Goal: Task Accomplishment & Management: Complete application form

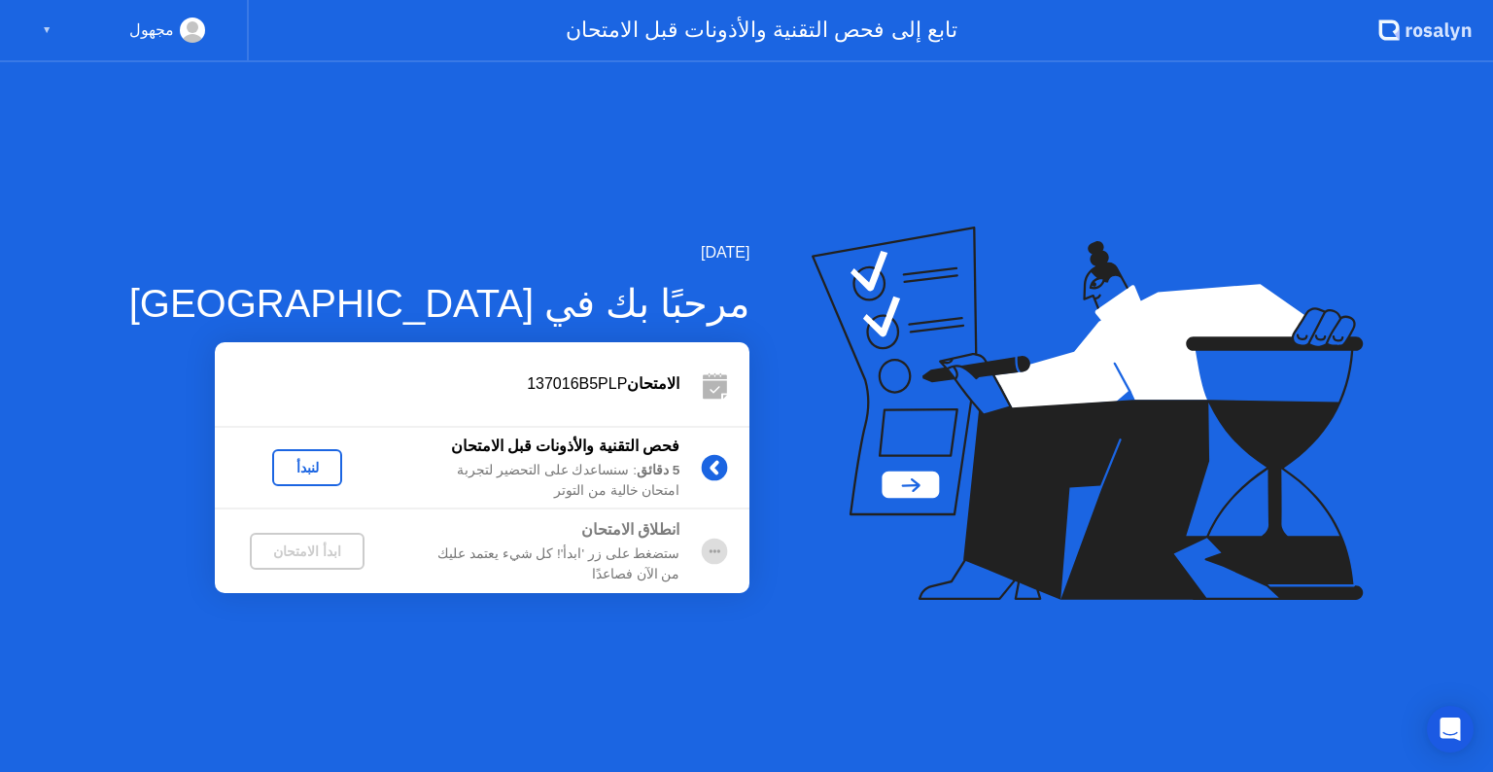
click at [280, 463] on div "لنبدأ" at bounding box center [307, 468] width 54 height 16
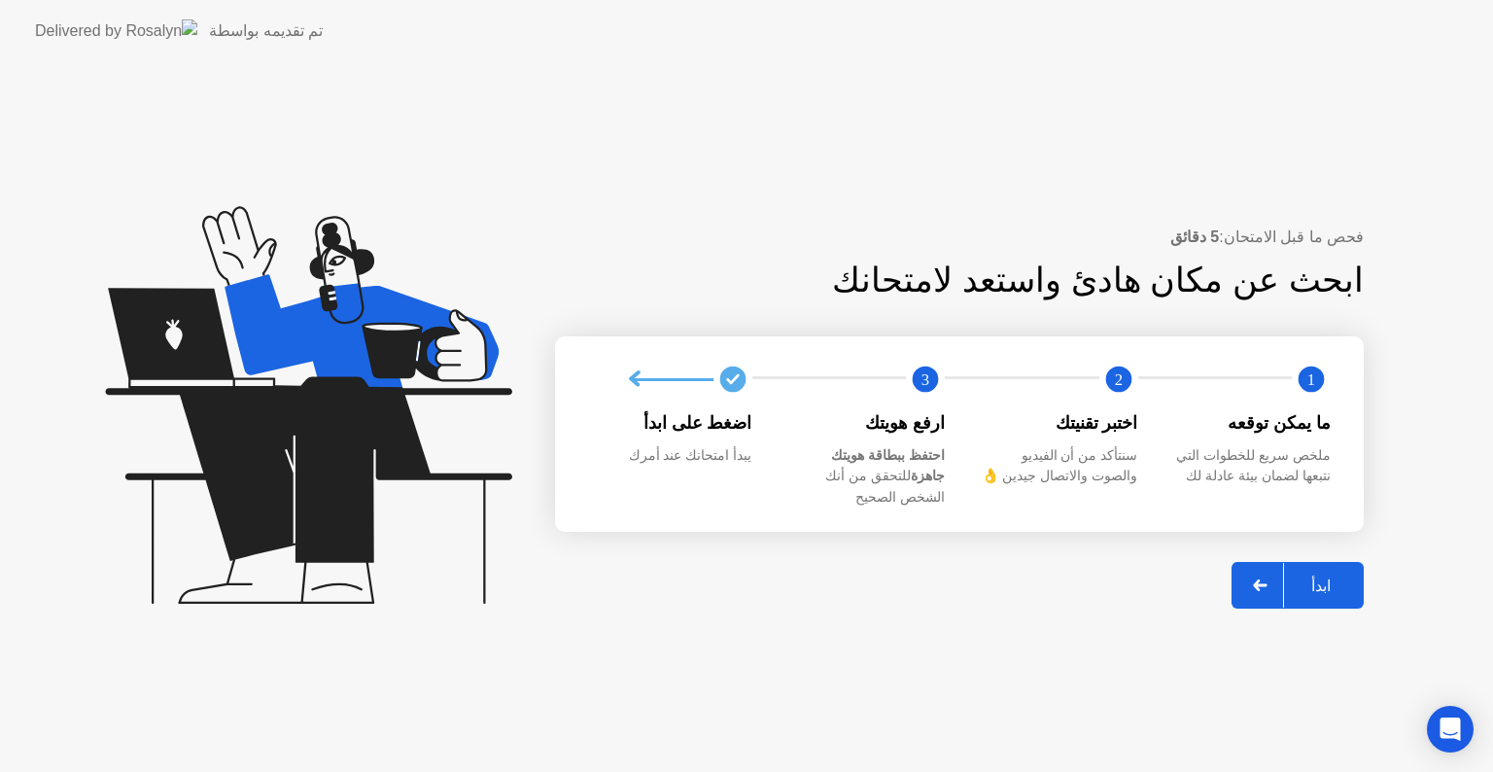
click at [1279, 577] on div at bounding box center [1260, 585] width 47 height 45
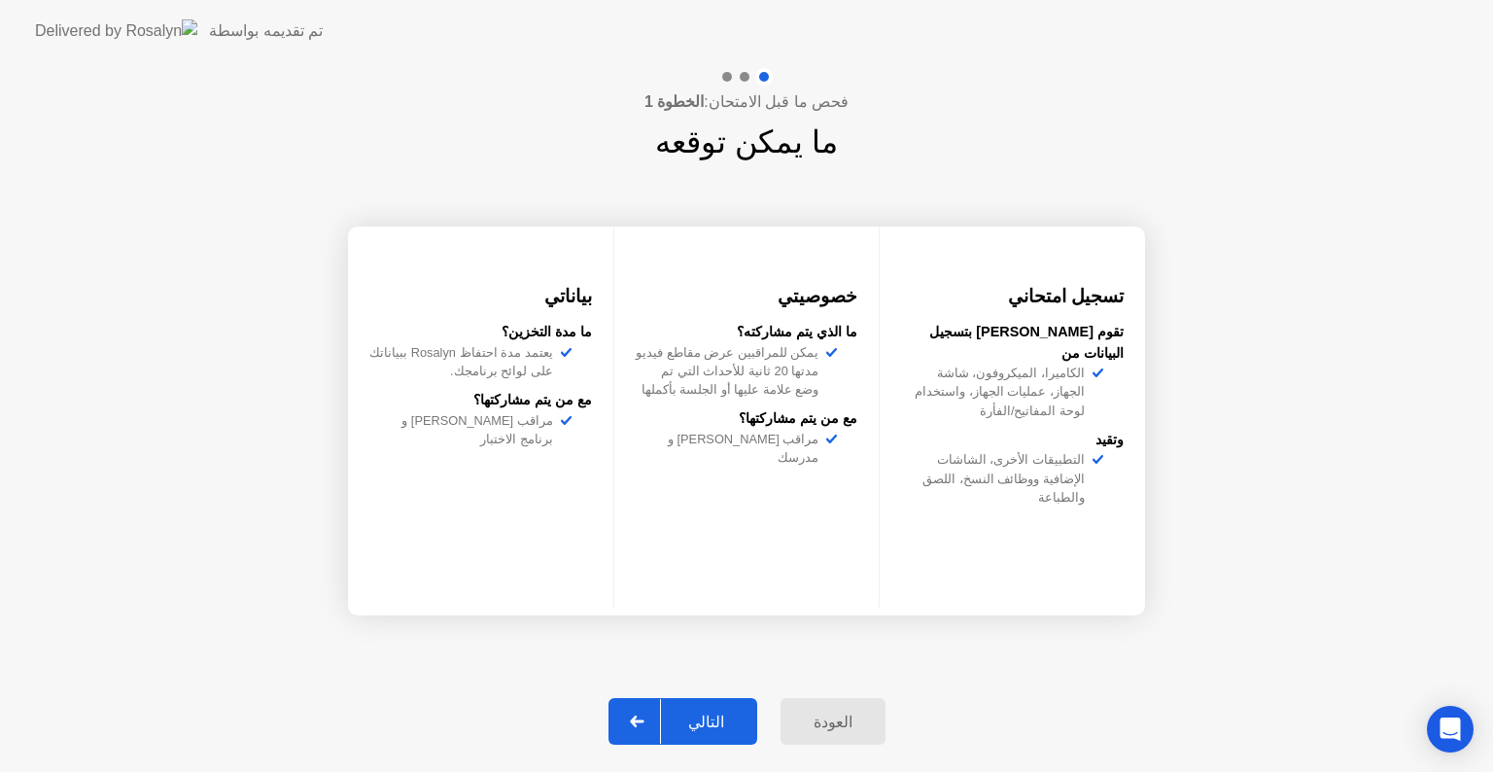
click at [653, 703] on div at bounding box center [637, 721] width 47 height 45
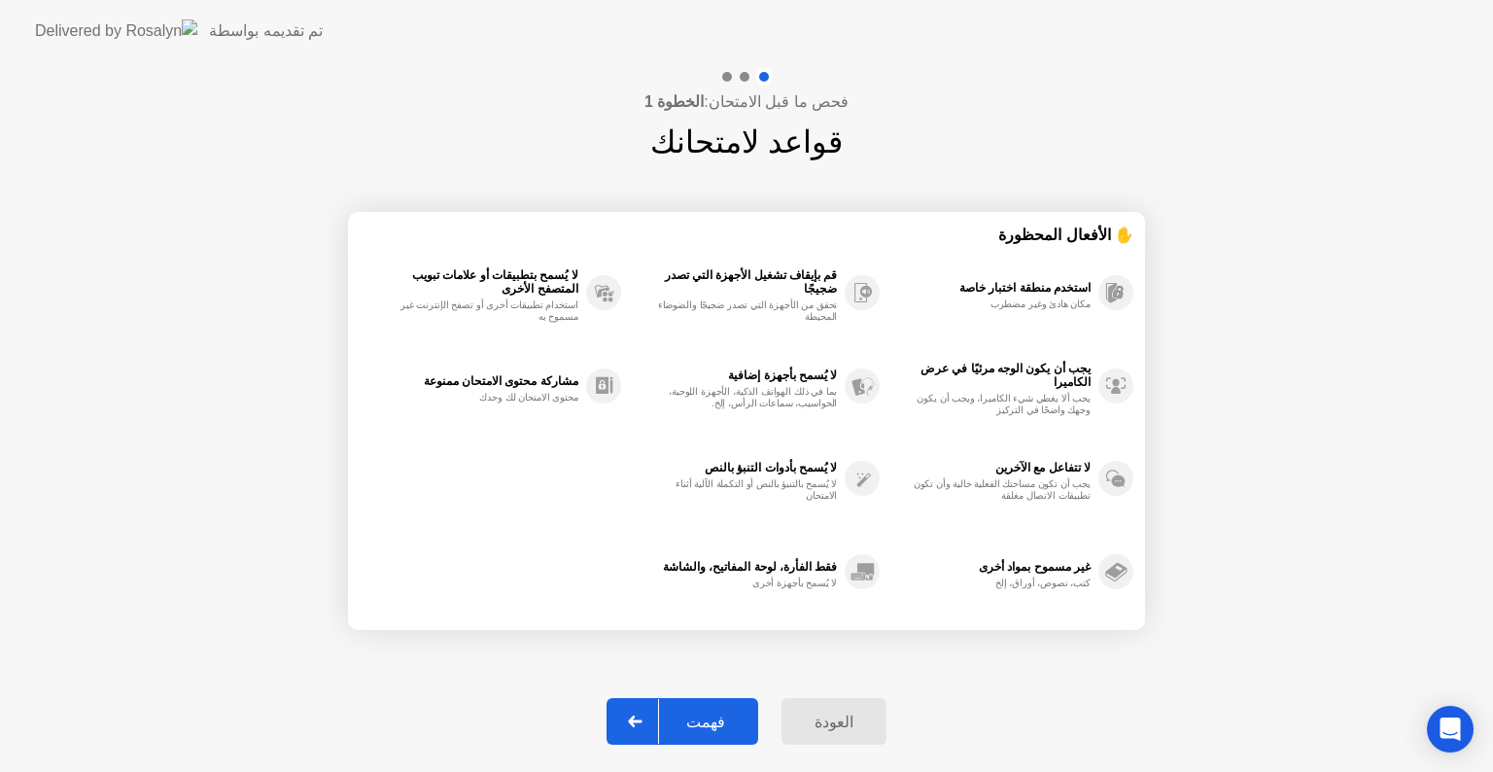
click at [694, 706] on button "فهمت" at bounding box center [683, 721] width 152 height 47
select select "Available cameras"
select select "Available speakers"
select select "Available microphones"
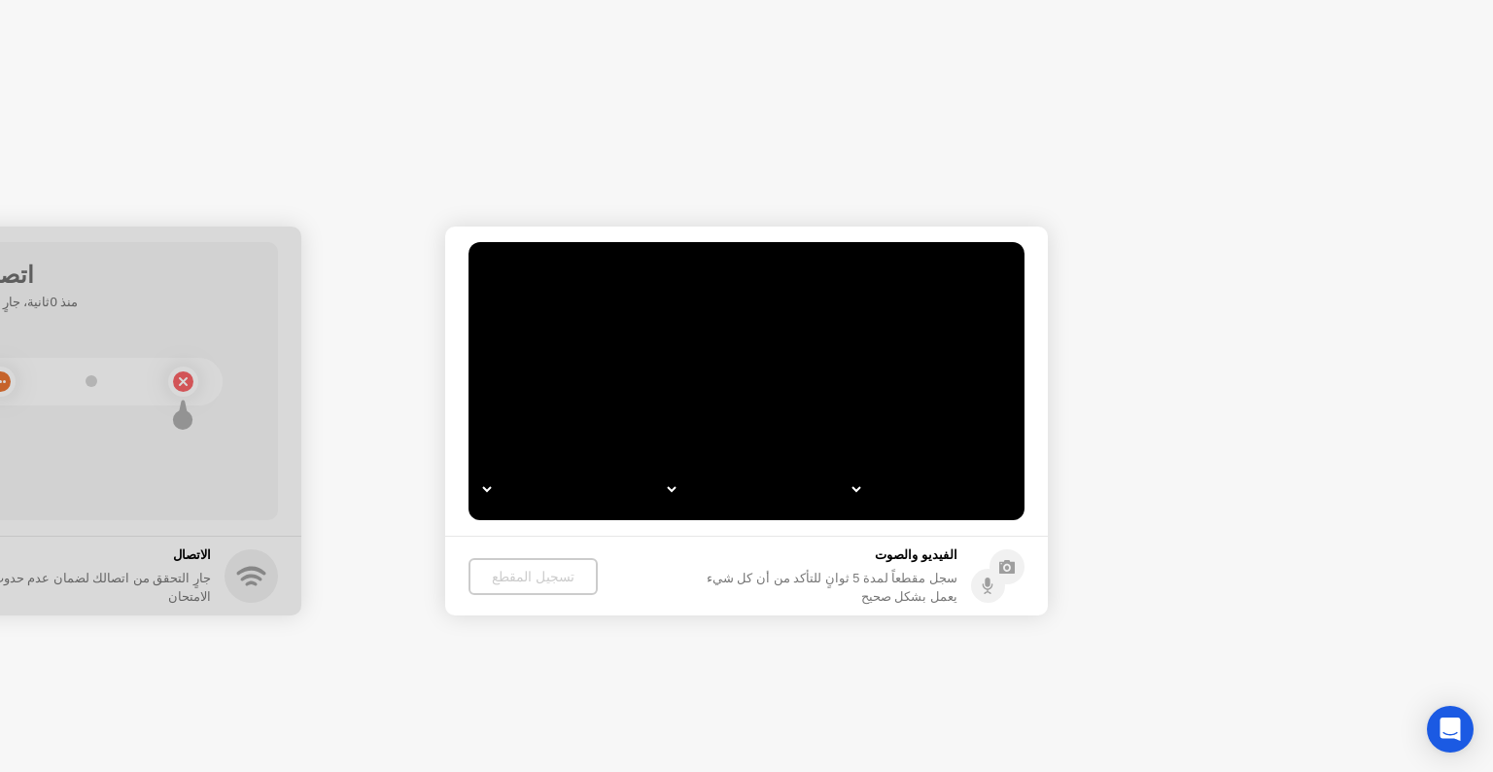
select select "*"
select select "**********"
select select "*******"
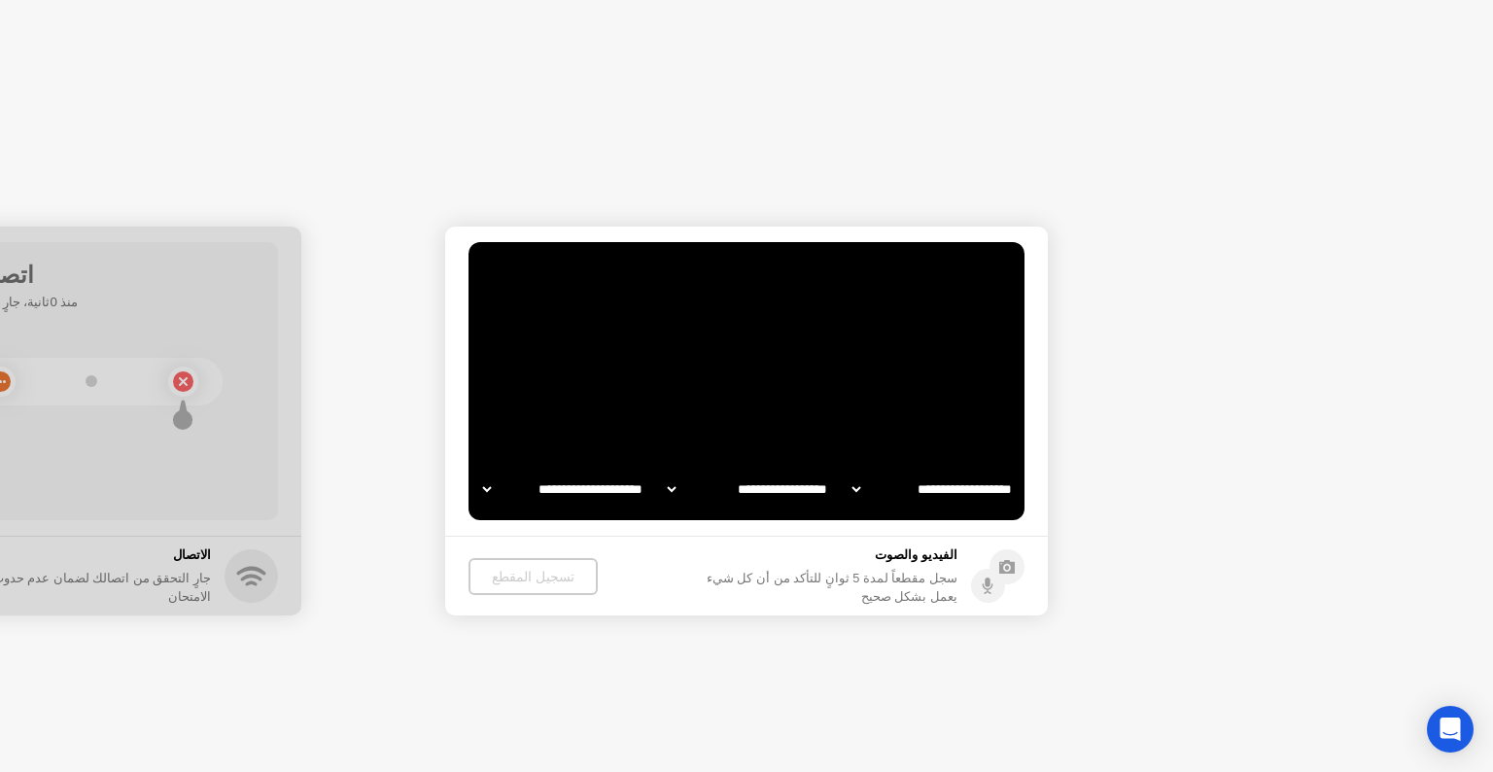
select select "*******"
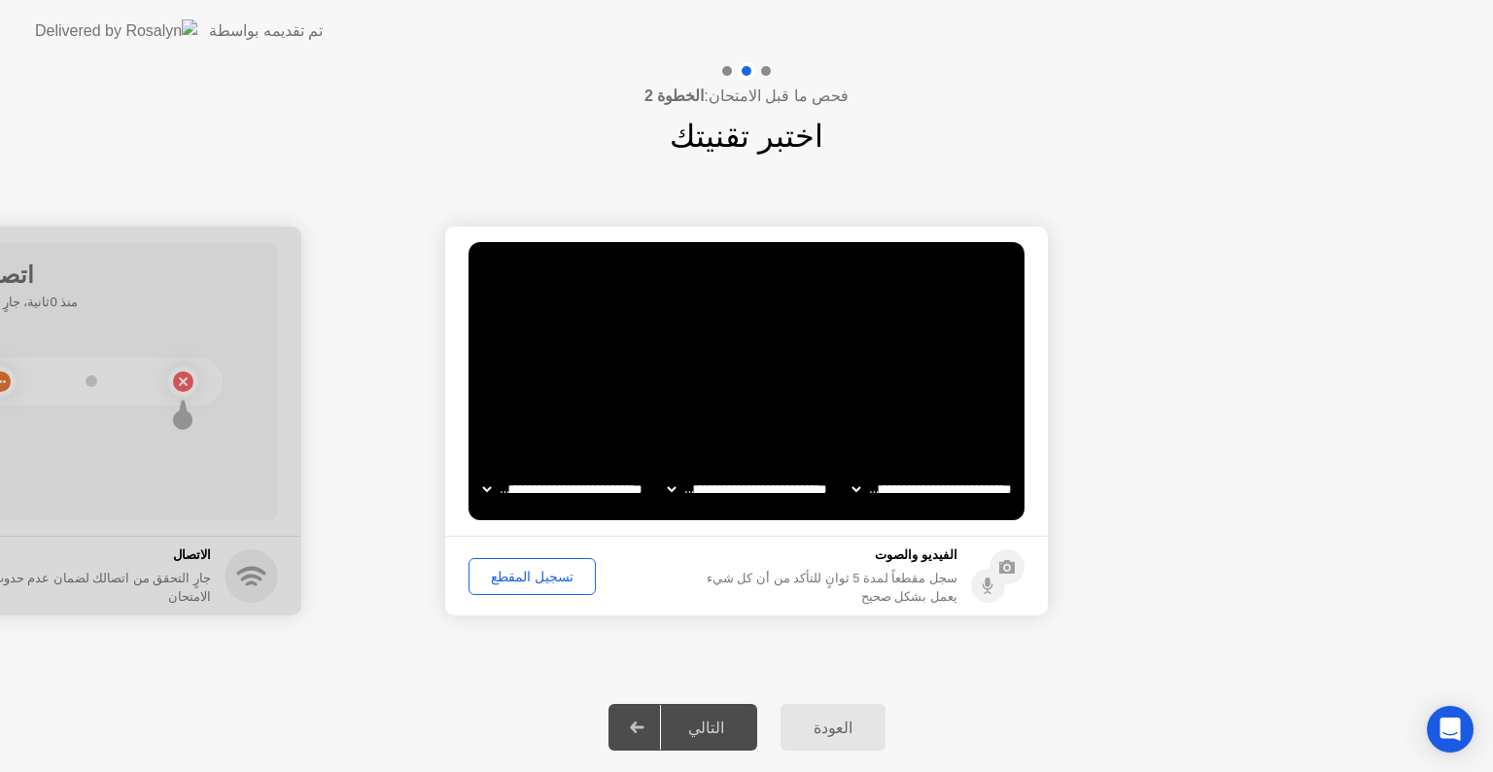
click at [533, 574] on div "تسجيل المقطع" at bounding box center [532, 577] width 114 height 16
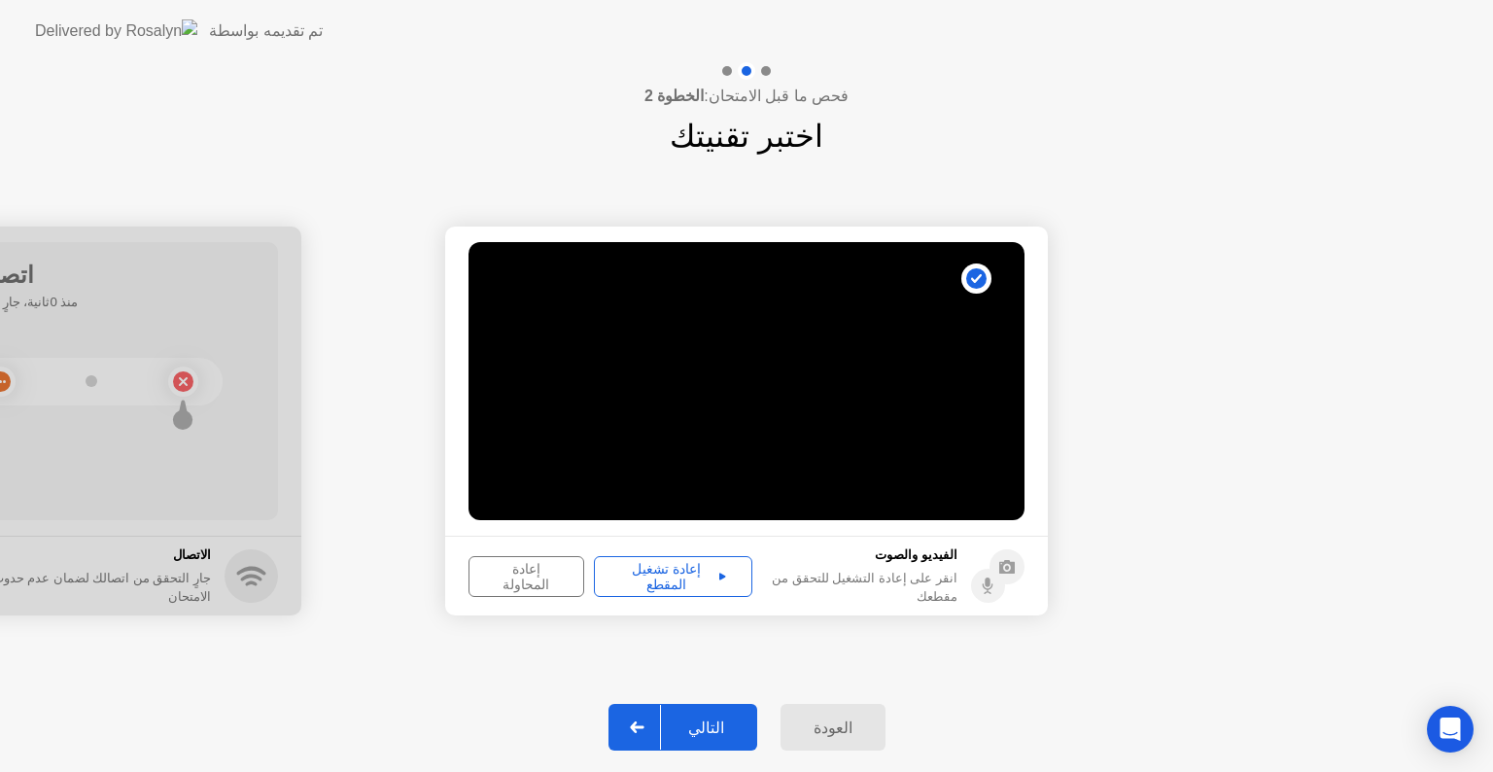
click at [669, 567] on div "إعادة تشغيل المقطع" at bounding box center [673, 576] width 145 height 31
click at [701, 719] on div "التالي" at bounding box center [706, 727] width 90 height 18
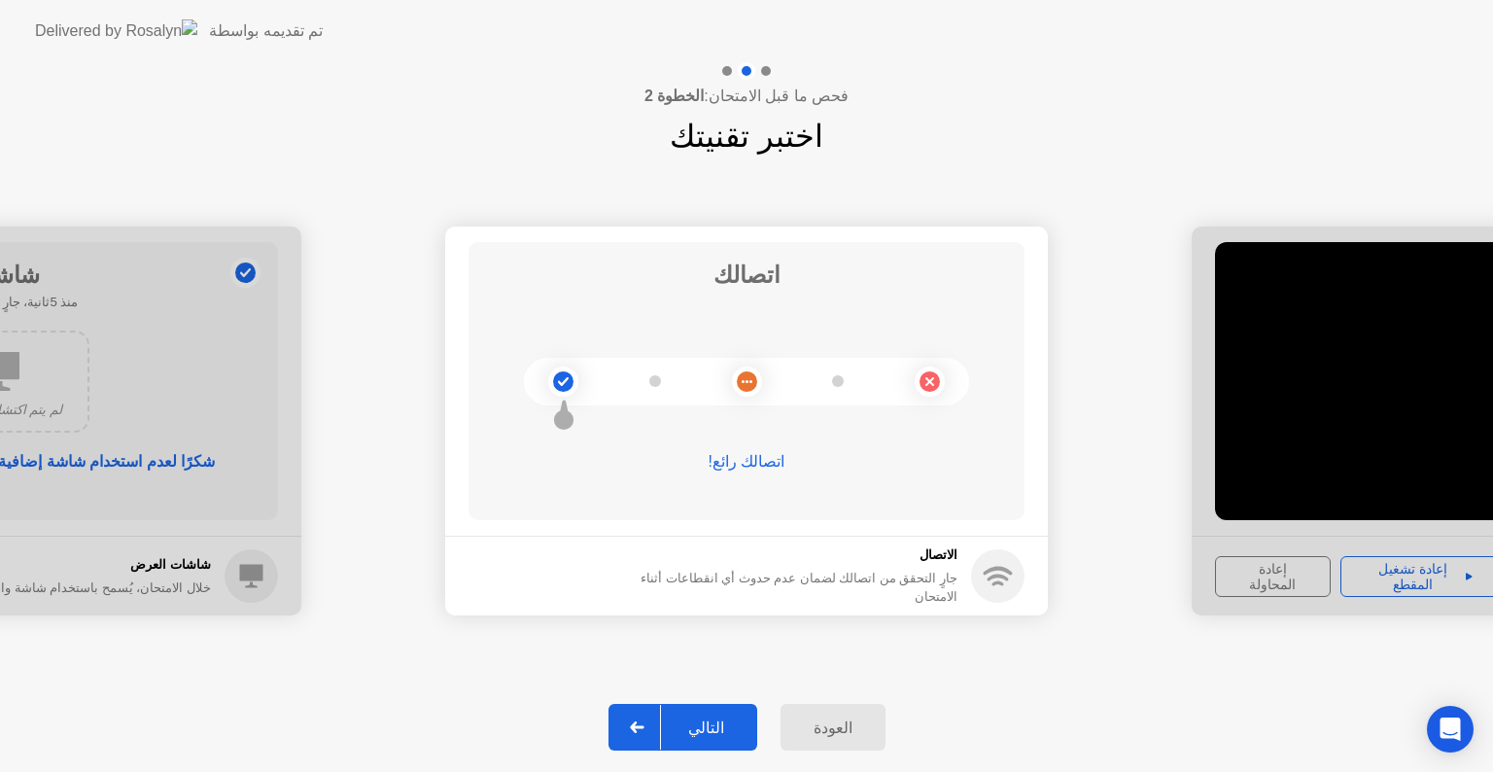
click at [701, 719] on div "التالي" at bounding box center [706, 727] width 90 height 18
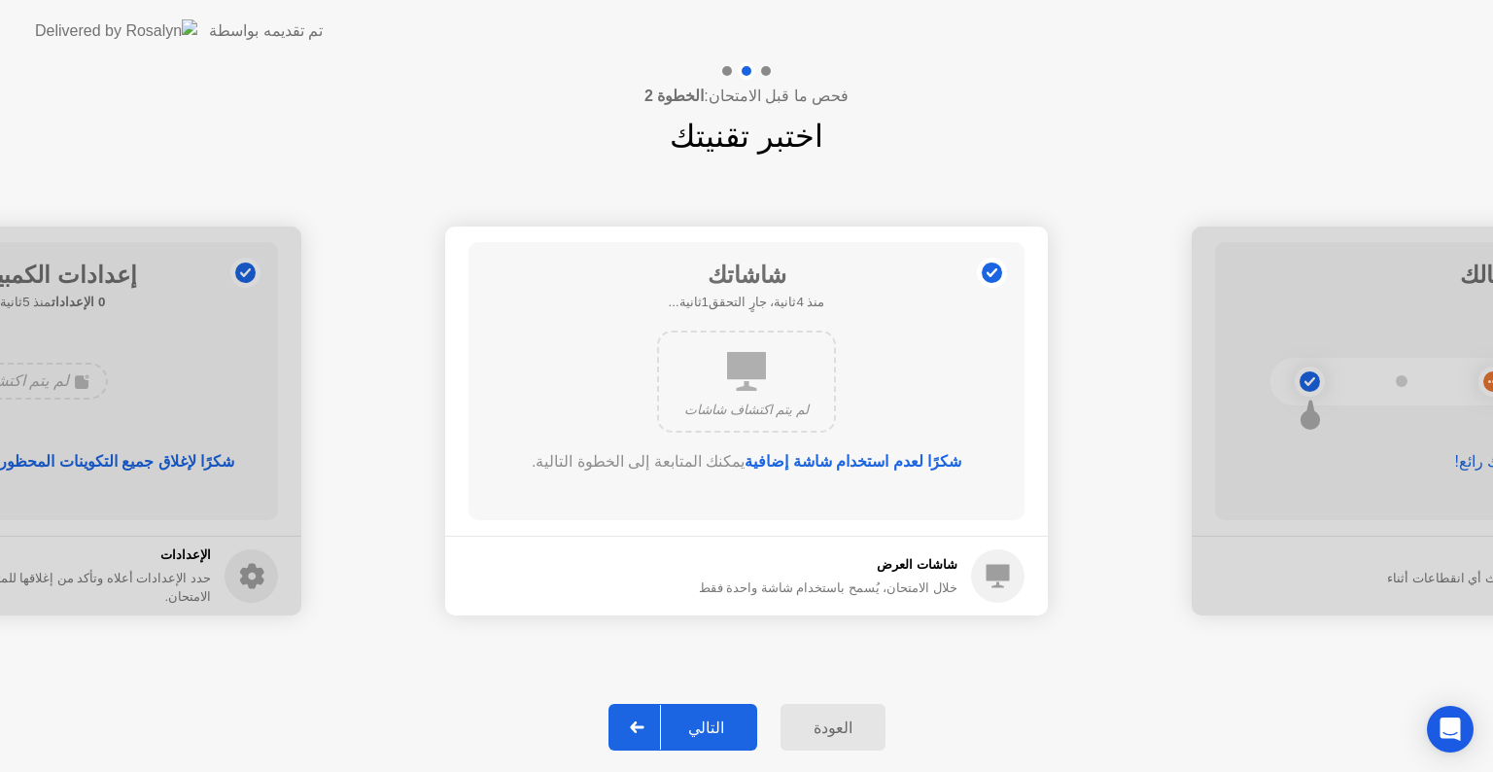
click at [701, 719] on div "التالي" at bounding box center [706, 727] width 90 height 18
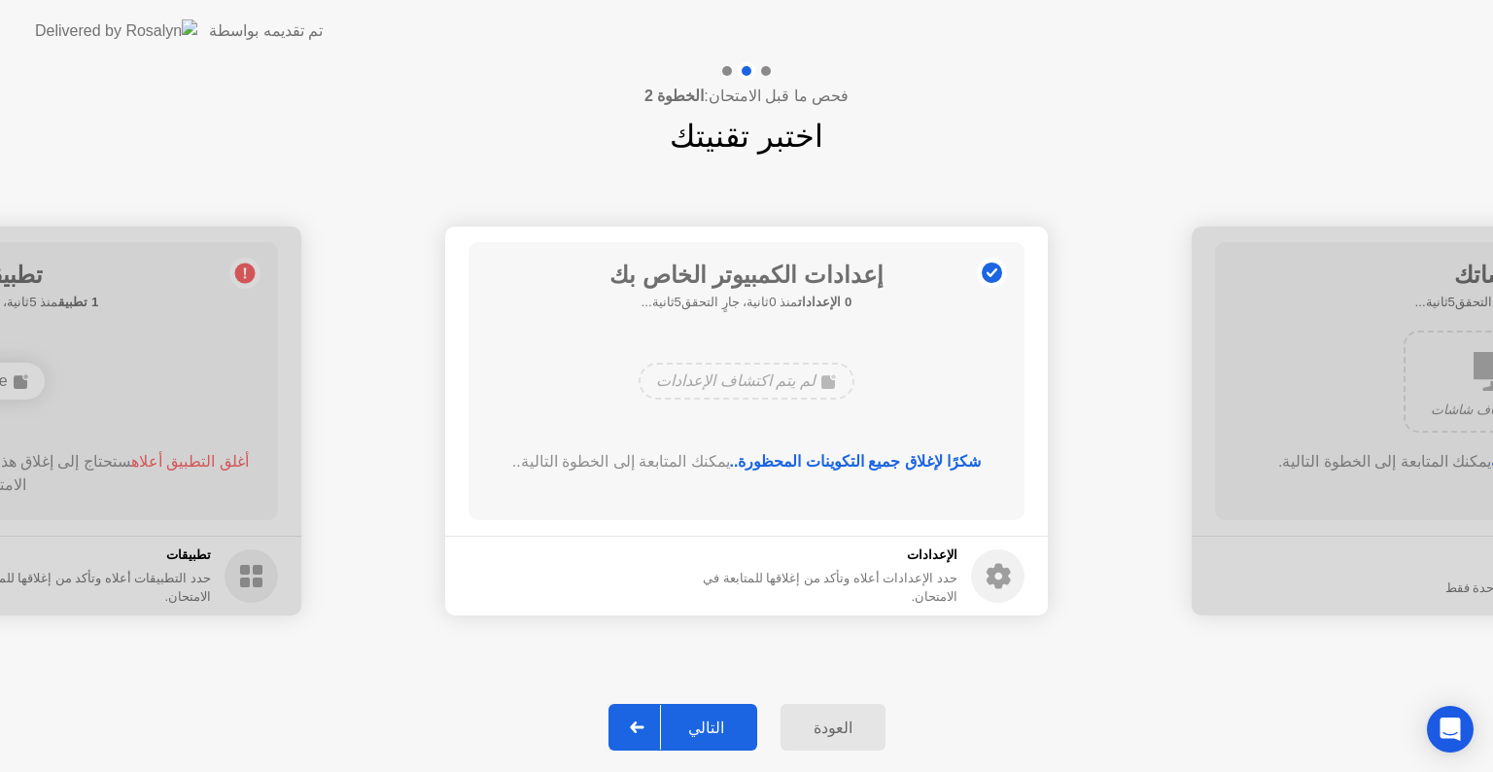
click at [701, 719] on div "التالي" at bounding box center [706, 727] width 90 height 18
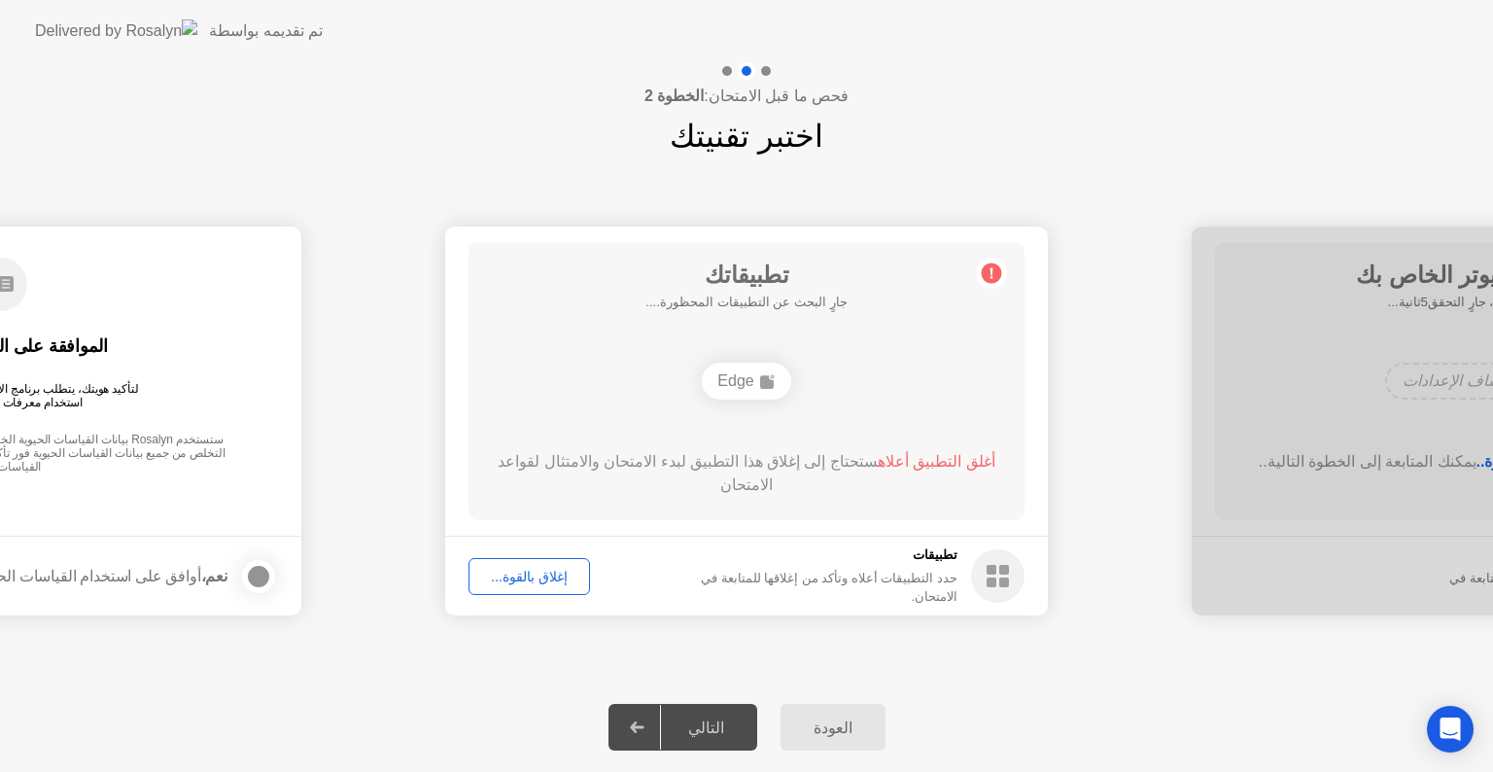
click at [701, 719] on div "التالي" at bounding box center [706, 727] width 90 height 18
click at [524, 575] on div "إغلاق بالقوة..." at bounding box center [529, 577] width 108 height 16
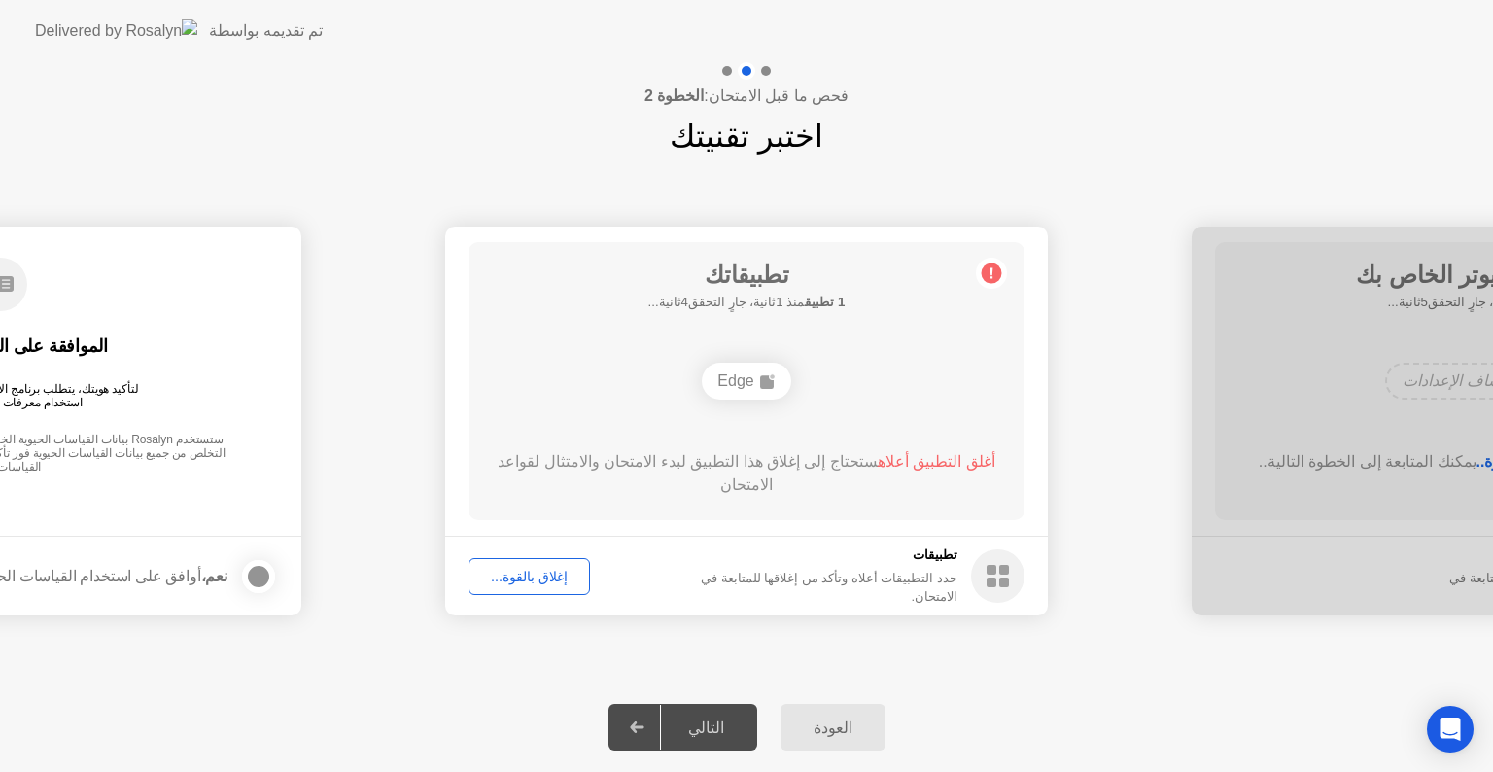
click at [538, 569] on div "إغلاق بالقوة..." at bounding box center [529, 577] width 108 height 16
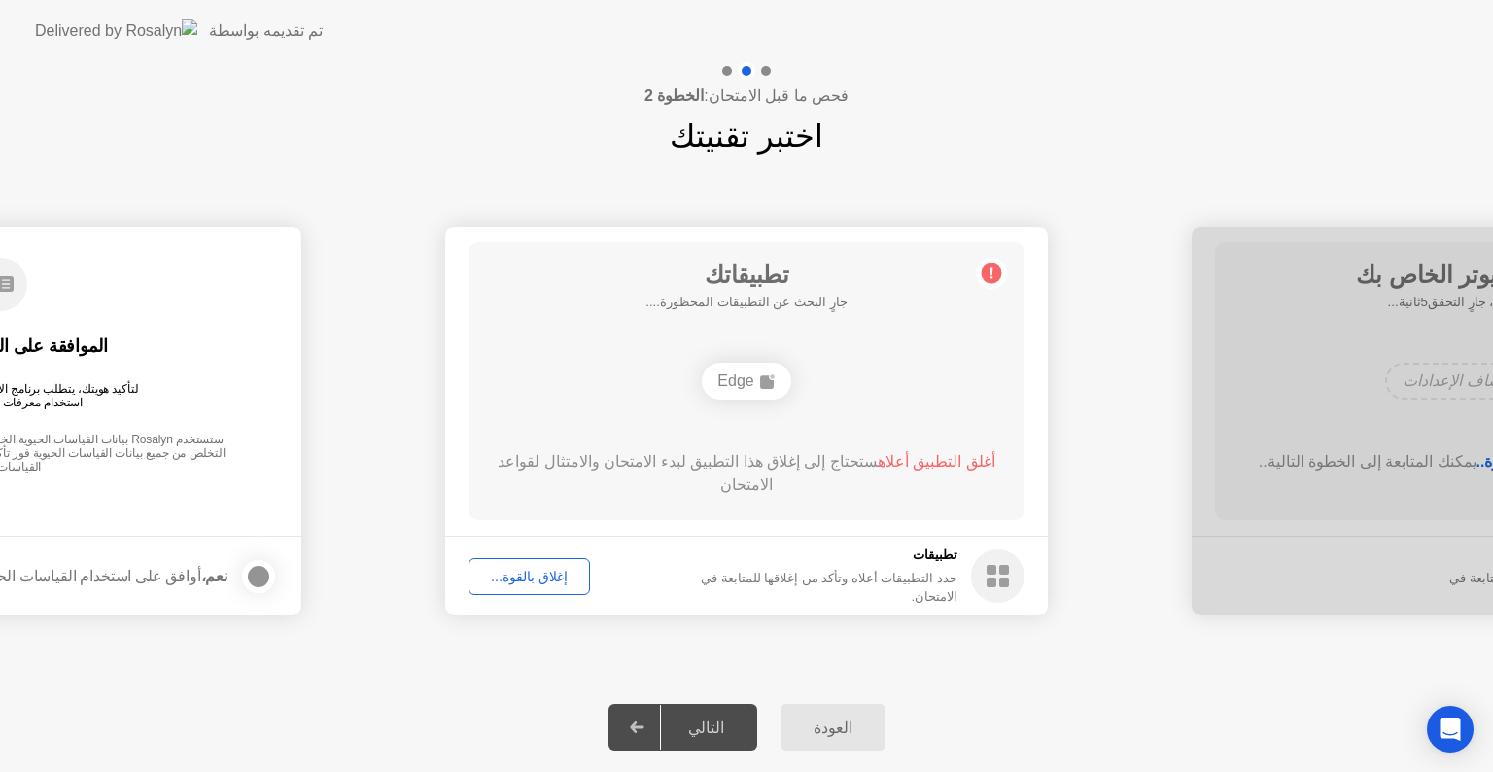
click at [682, 728] on div "التالي" at bounding box center [706, 727] width 90 height 18
click at [530, 579] on div "إغلاق بالقوة..." at bounding box center [529, 577] width 108 height 16
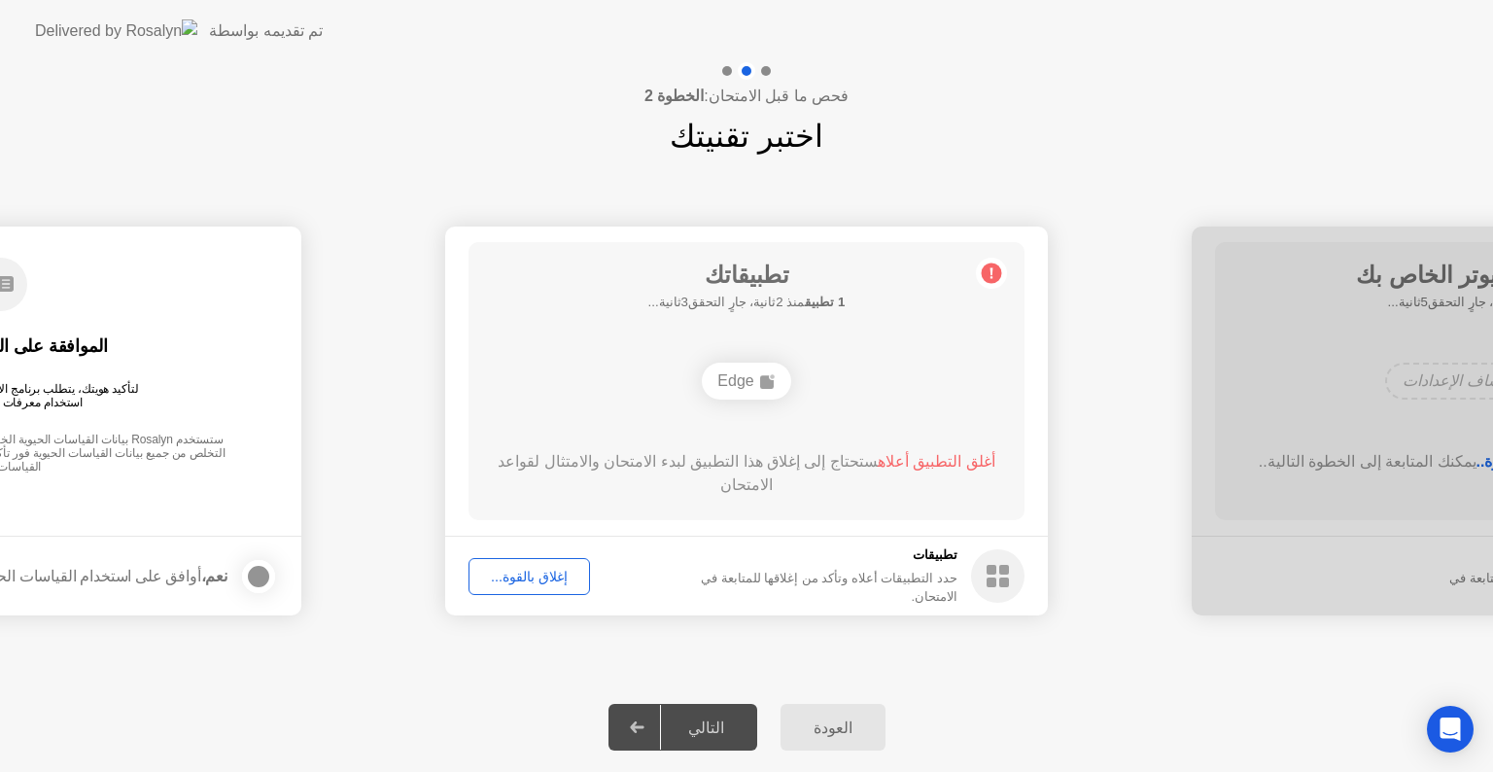
click at [760, 373] on icon at bounding box center [768, 381] width 16 height 16
click at [537, 587] on button "إغلاق بالقوة..." at bounding box center [530, 576] width 122 height 37
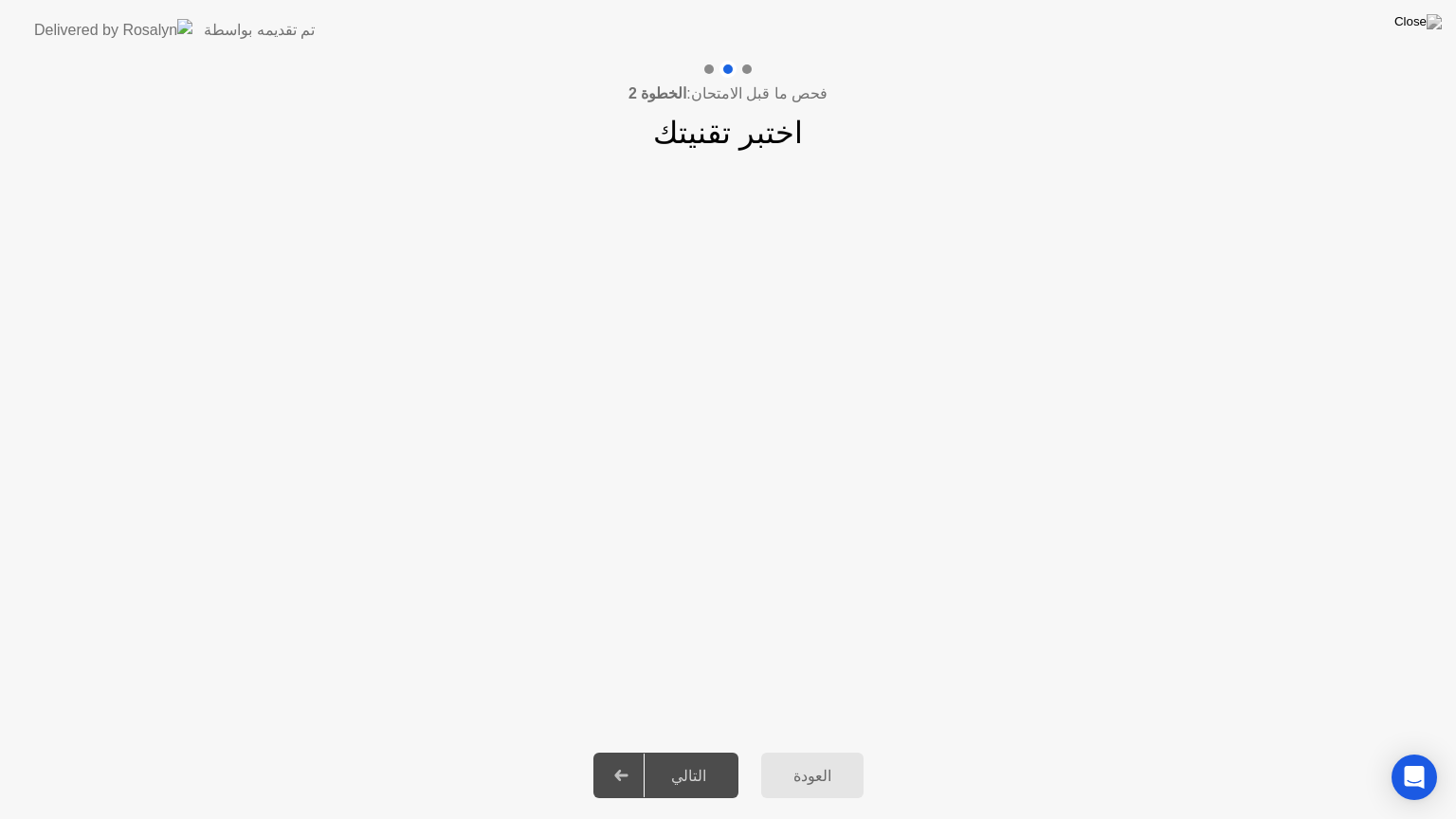
click at [643, 752] on div at bounding box center [621, 775] width 46 height 44
click at [531, 257] on app-slider "**********" at bounding box center [728, 443] width 1456 height 424
click at [800, 405] on app-slider "**********" at bounding box center [728, 443] width 1456 height 424
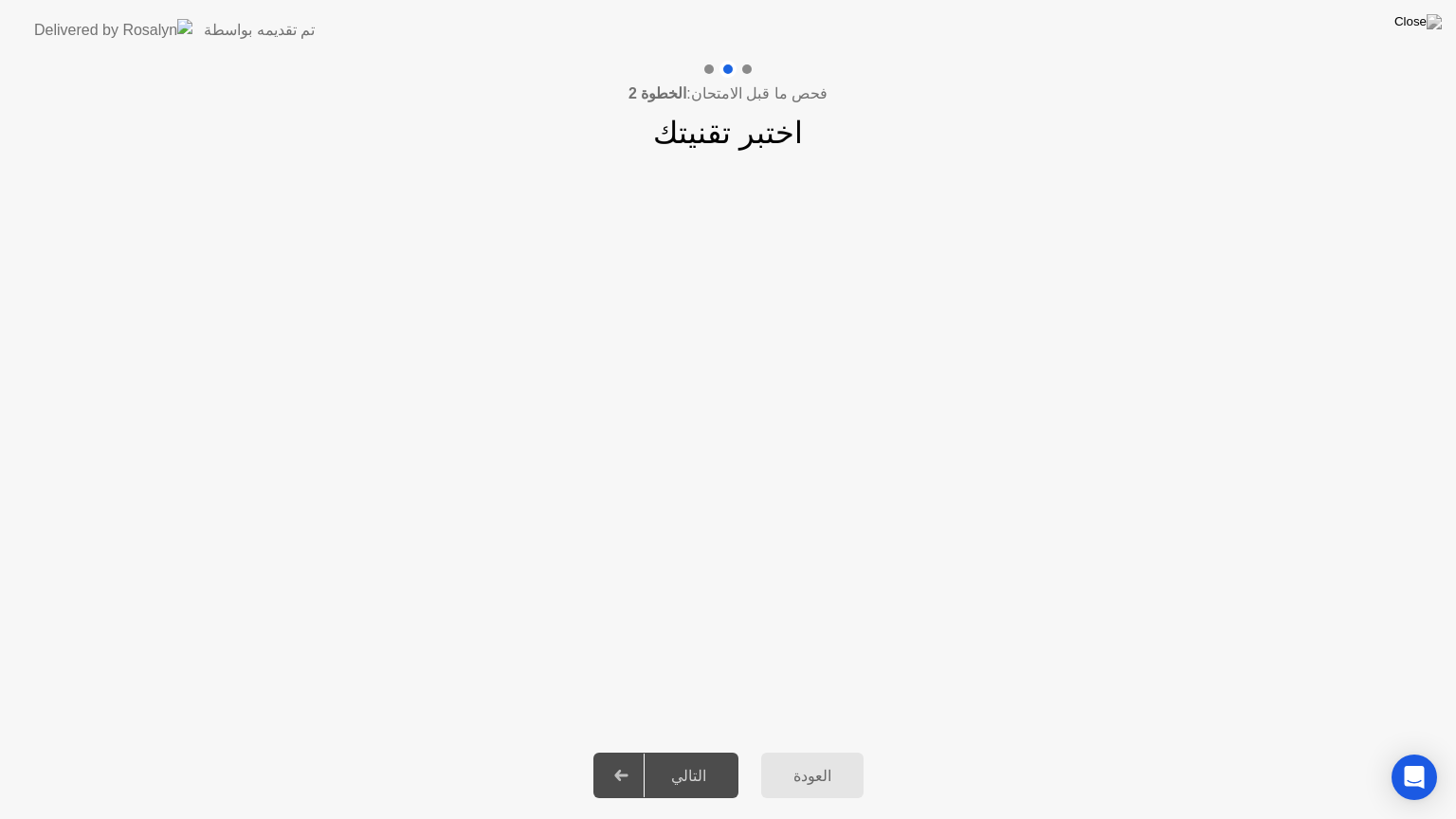
click at [626, 752] on icon at bounding box center [621, 775] width 15 height 12
click at [797, 752] on div "العودة" at bounding box center [811, 775] width 91 height 18
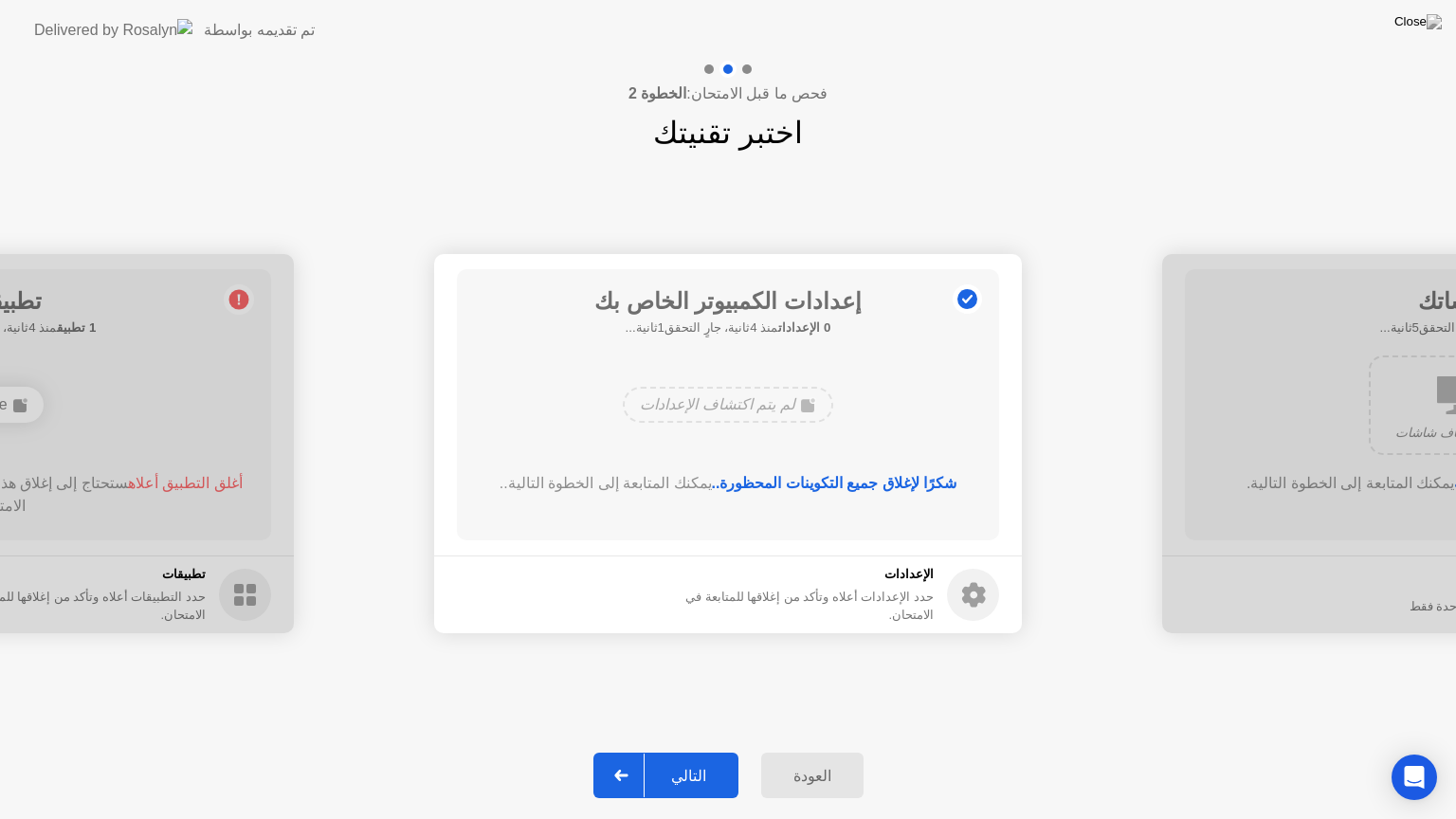
click at [671, 752] on button "التالي" at bounding box center [665, 775] width 145 height 46
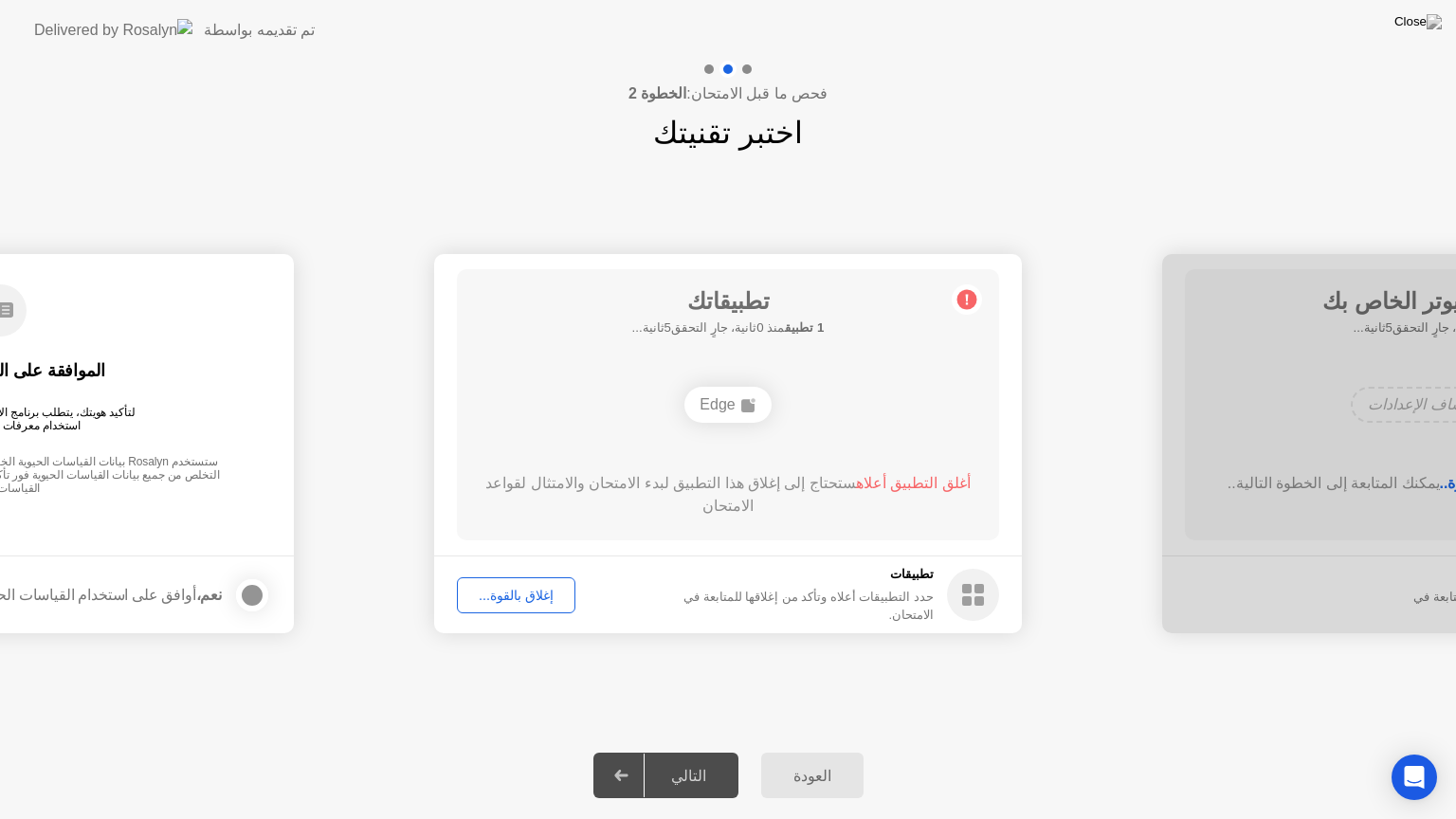
click at [534, 595] on div "إغلاق بالقوة..." at bounding box center [516, 596] width 105 height 16
click at [964, 307] on circle at bounding box center [967, 299] width 20 height 20
click at [523, 588] on div "إغلاق بالقوة..." at bounding box center [516, 596] width 105 height 16
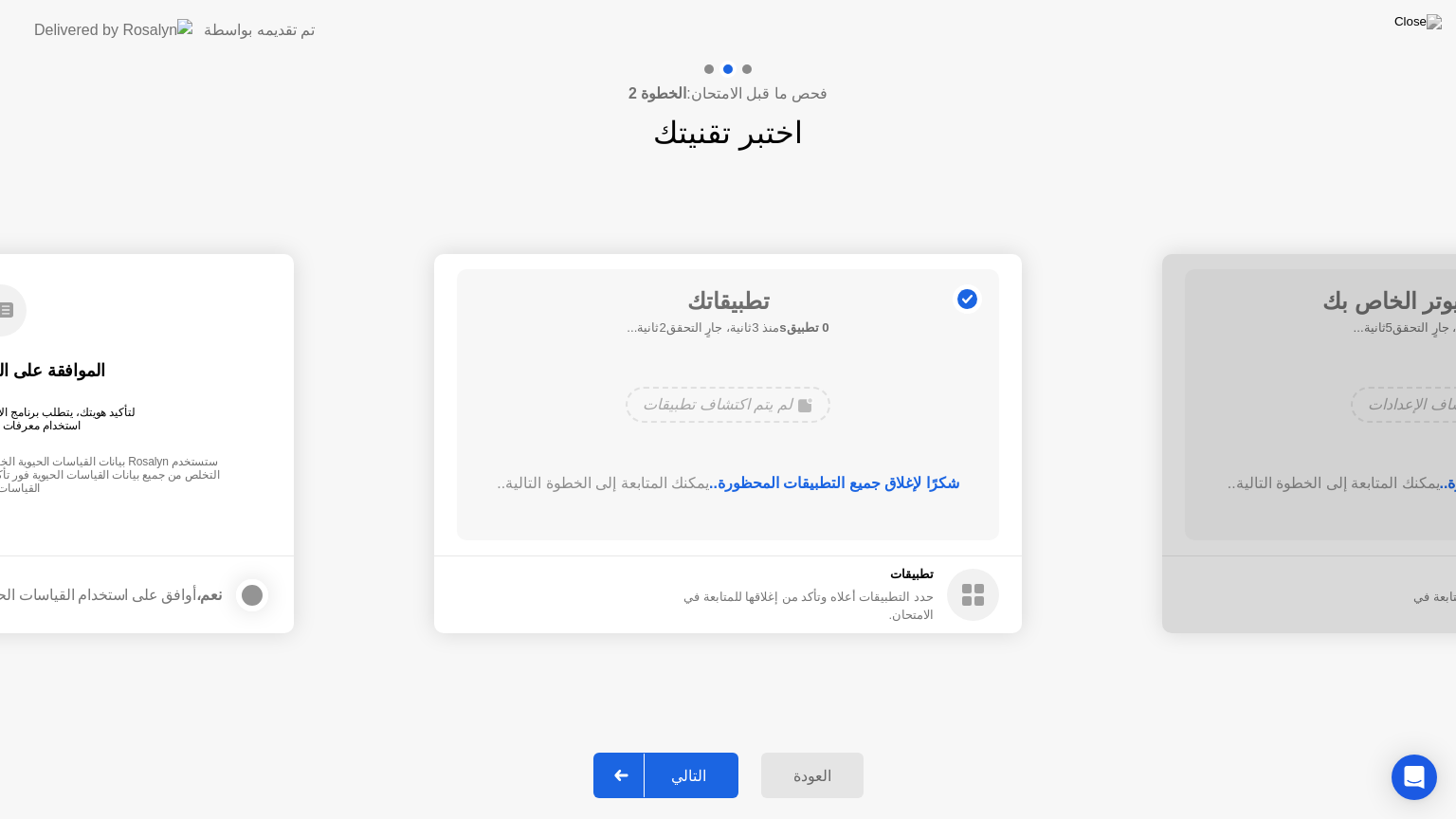
click at [671, 752] on div "التالي" at bounding box center [689, 775] width 88 height 18
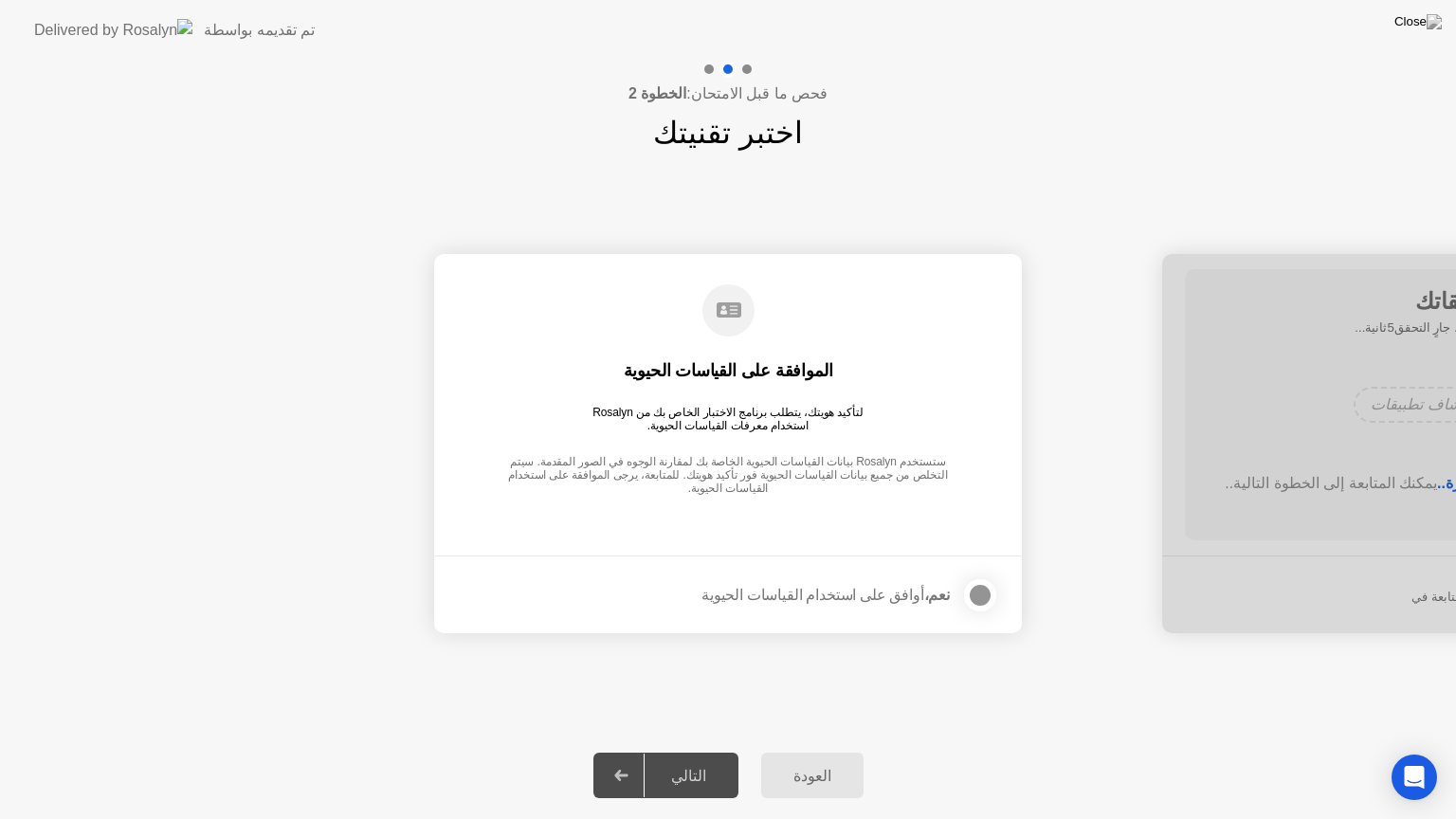
click at [817, 599] on div "نعم، أوافق على استخدام القياسات الحيوية" at bounding box center [825, 595] width 249 height 18
click at [977, 594] on div at bounding box center [979, 595] width 22 height 22
click at [671, 752] on div "التالي" at bounding box center [689, 775] width 88 height 18
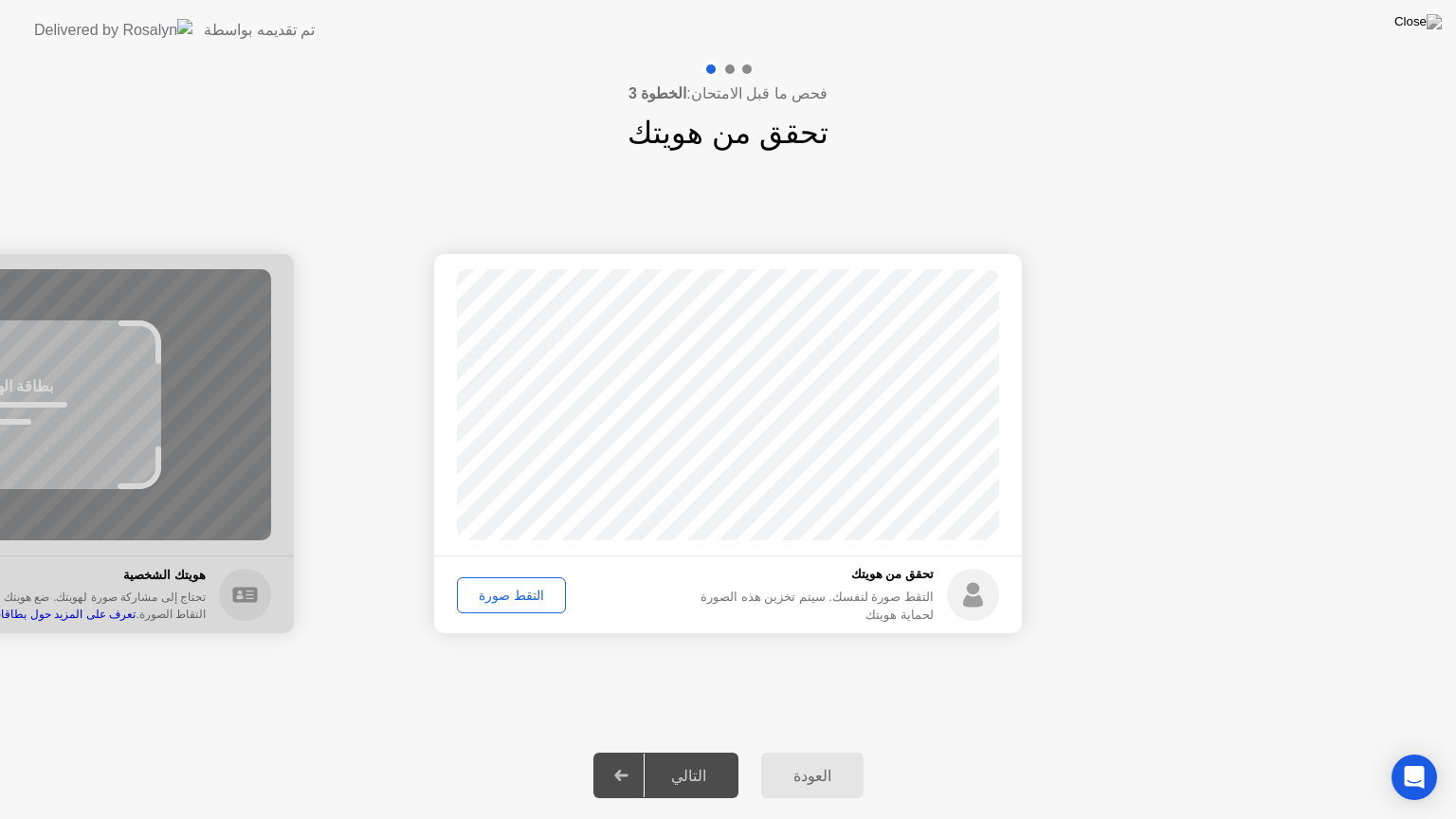
click at [496, 600] on div "التقط صورة" at bounding box center [511, 596] width 96 height 16
click at [656, 752] on div "التالي" at bounding box center [689, 775] width 88 height 18
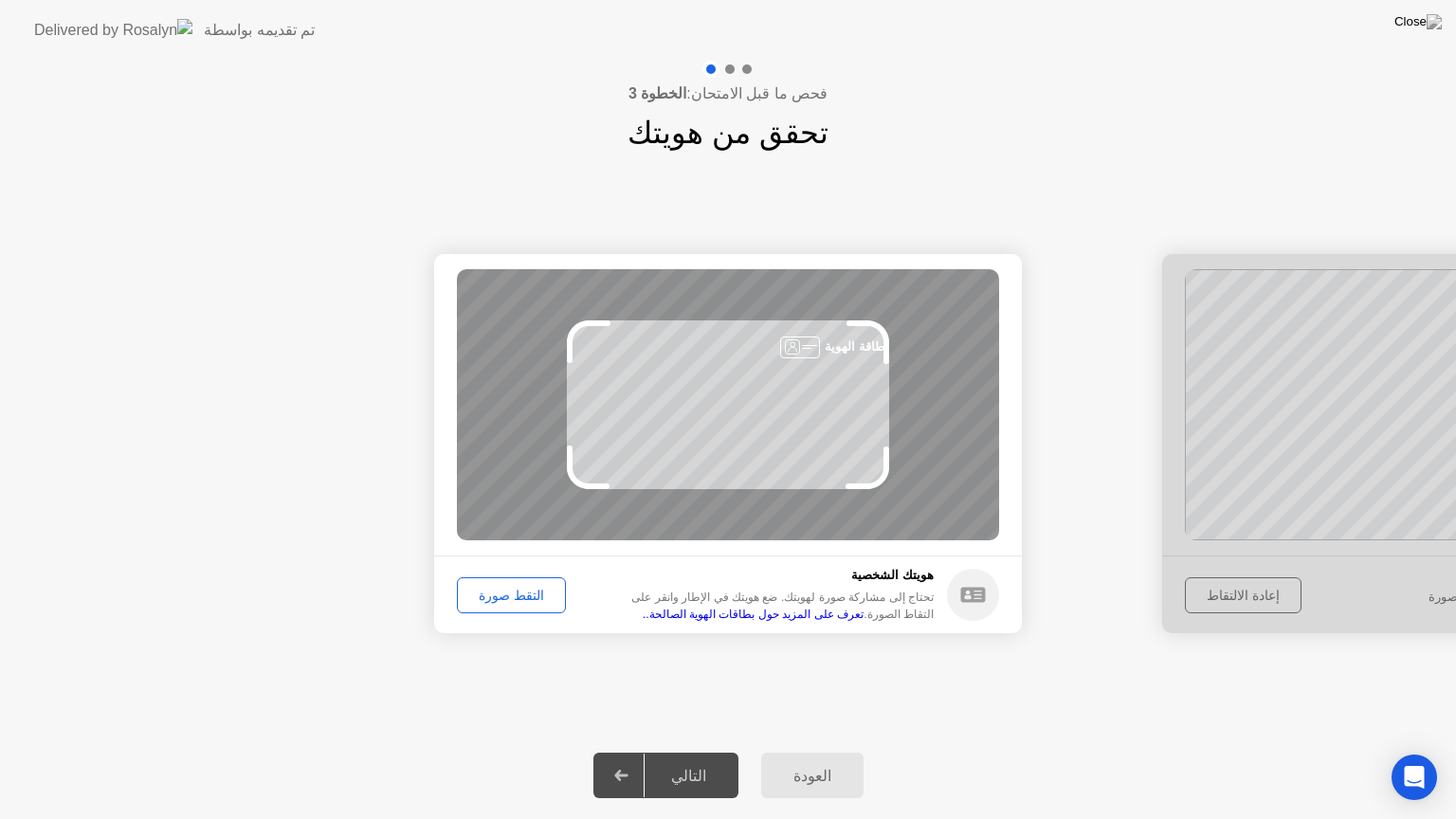
drag, startPoint x: 465, startPoint y: 627, endPoint x: 486, endPoint y: 586, distance: 46.1
click at [486, 586] on footer "[PERSON_NAME]ك الشخصية تحتاج إلى مشاركة صورة لهويتك. ضع هويتك في الإطار وانقر ع…" at bounding box center [728, 595] width 588 height 78
click at [490, 592] on div "التقط صورة" at bounding box center [511, 596] width 96 height 16
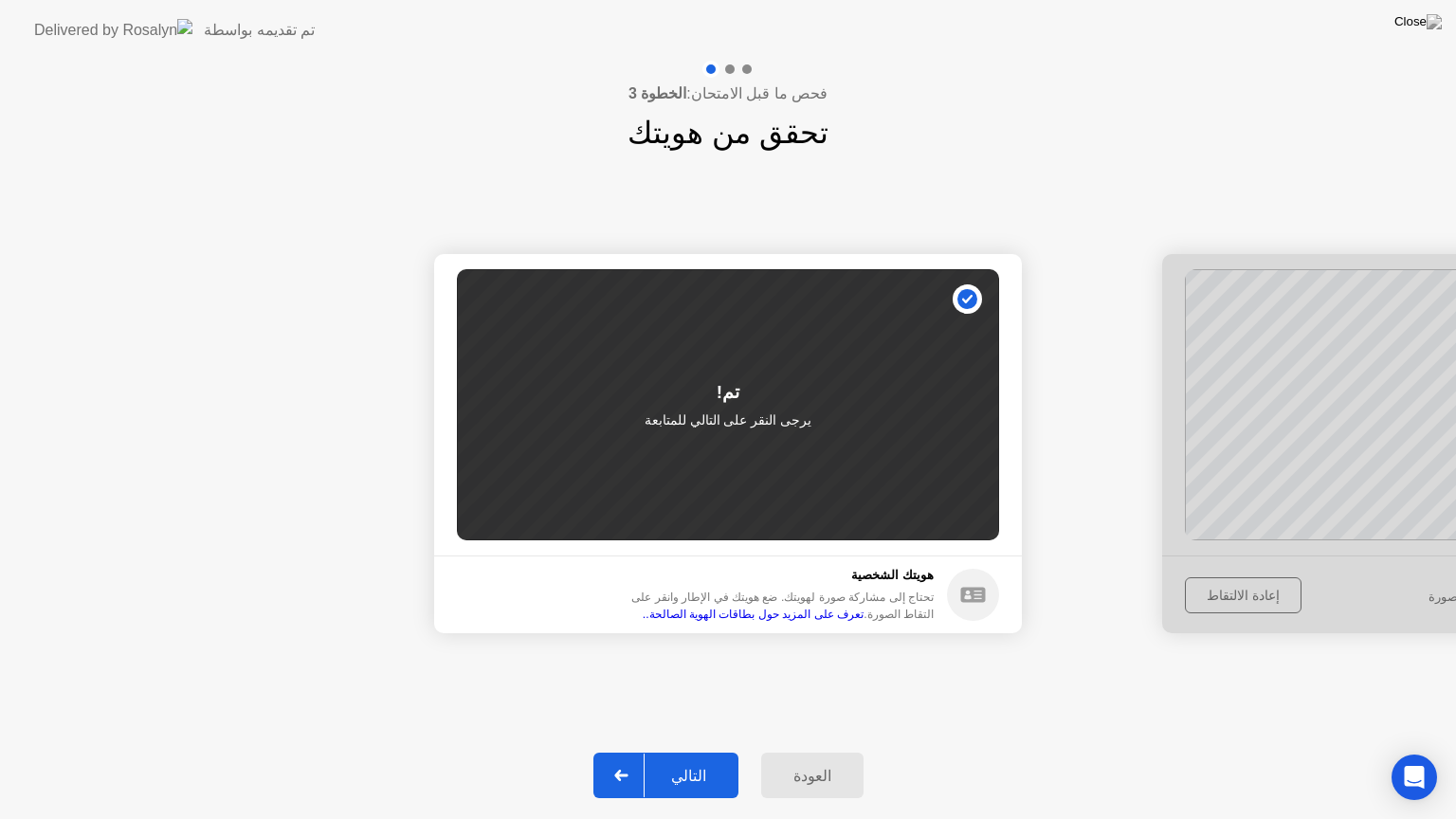
click at [644, 752] on div at bounding box center [621, 775] width 46 height 44
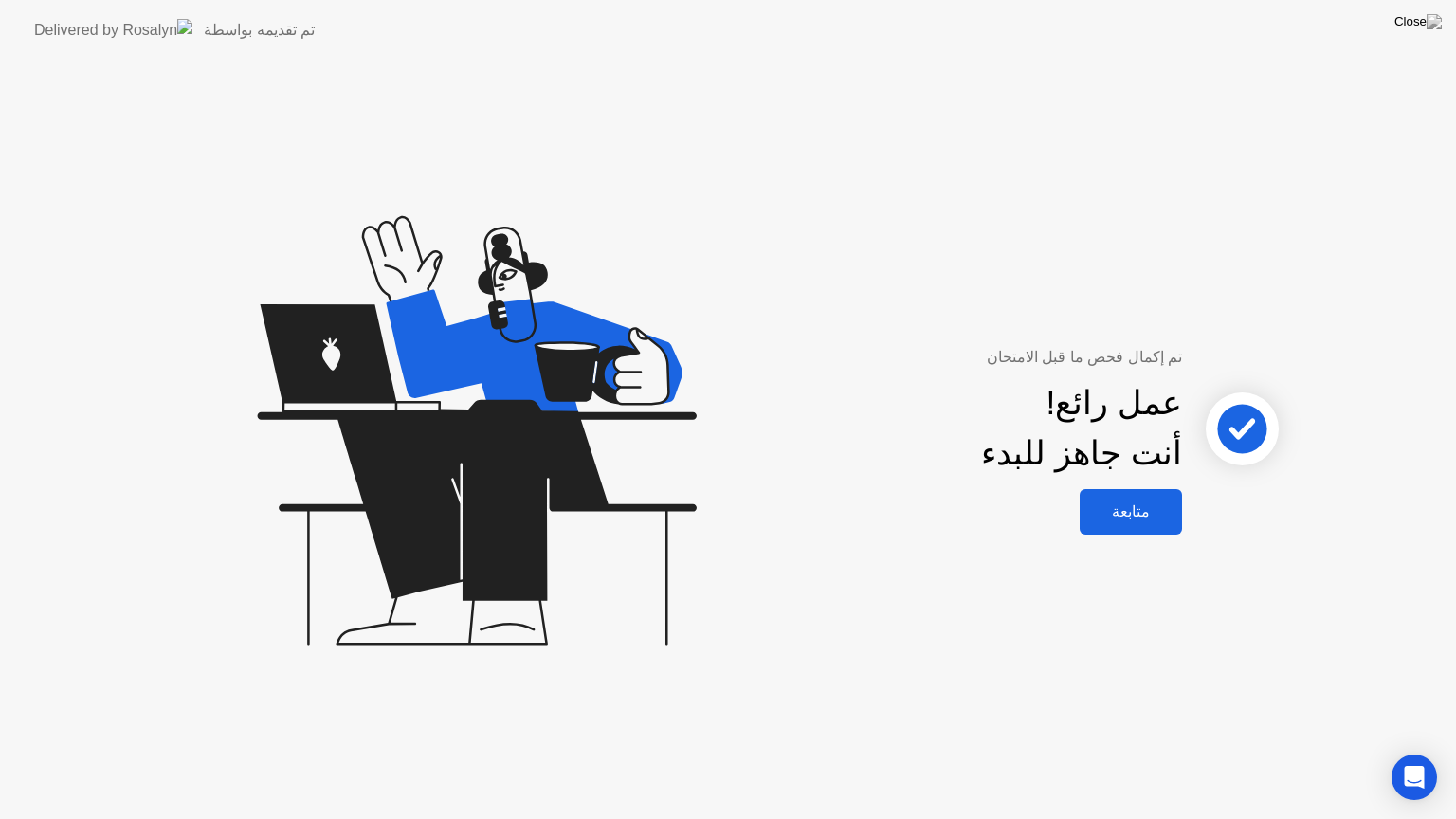
click at [1131, 514] on div "متابعة" at bounding box center [1130, 511] width 91 height 18
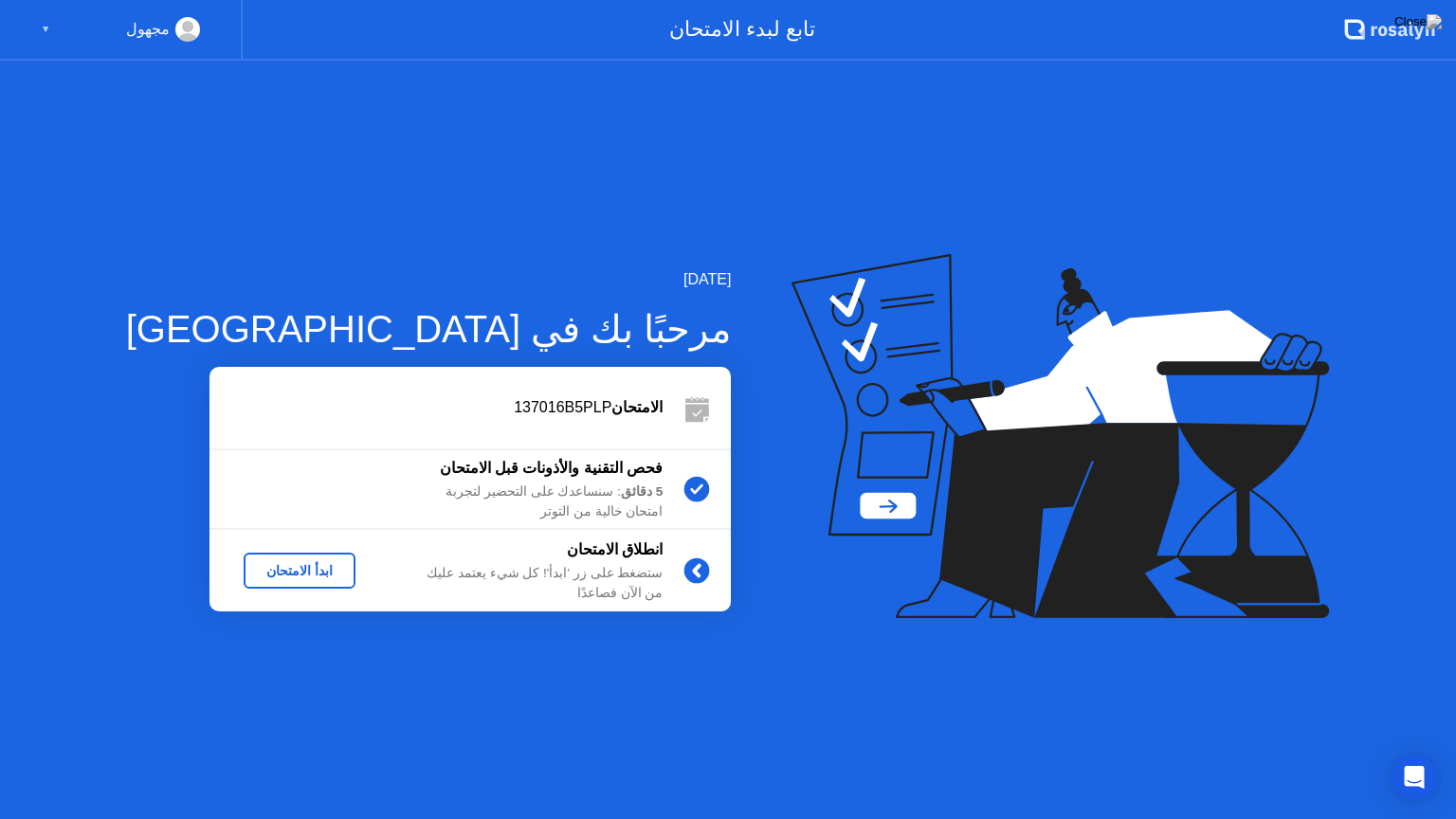
click at [259, 572] on div "ابدأ الامتحان" at bounding box center [299, 570] width 97 height 16
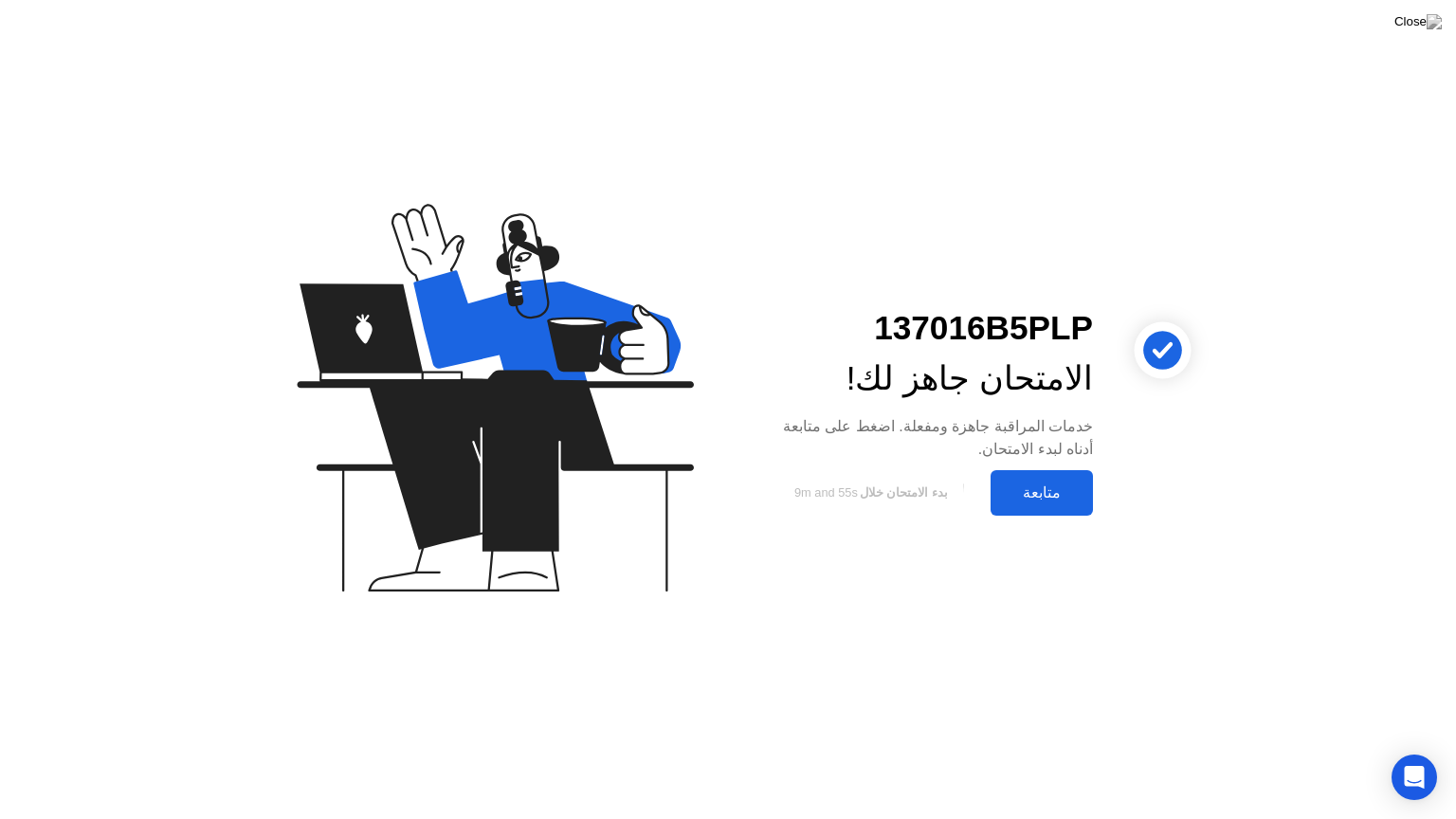
click at [1042, 491] on div "متابعة" at bounding box center [1042, 492] width 91 height 18
